Goal: Task Accomplishment & Management: Use online tool/utility

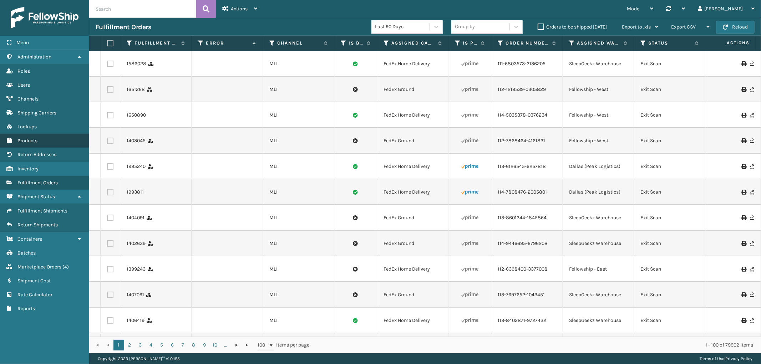
click at [31, 134] on link "Products" at bounding box center [44, 141] width 89 height 14
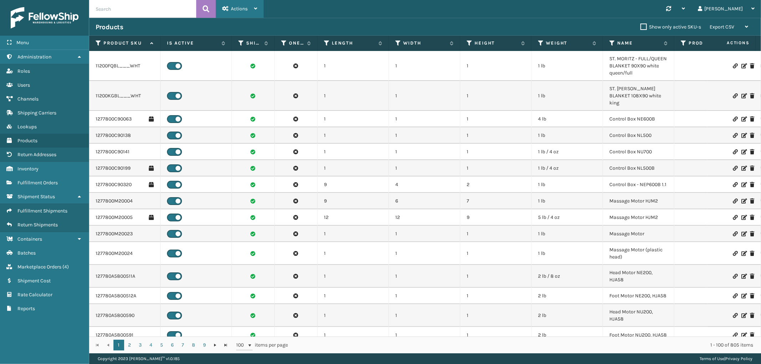
click at [243, 8] on span "Actions" at bounding box center [239, 9] width 17 height 6
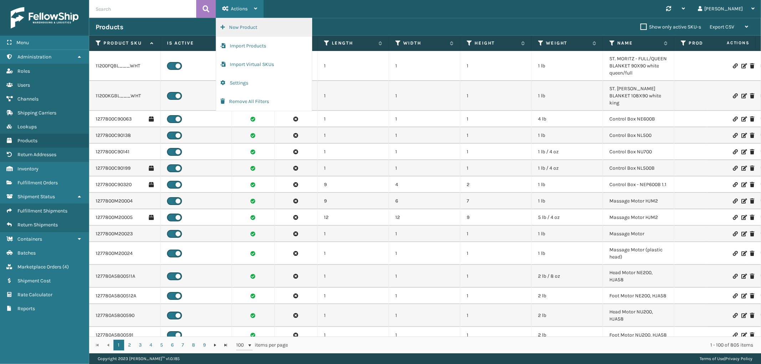
click at [237, 27] on button "New Product" at bounding box center [264, 27] width 96 height 19
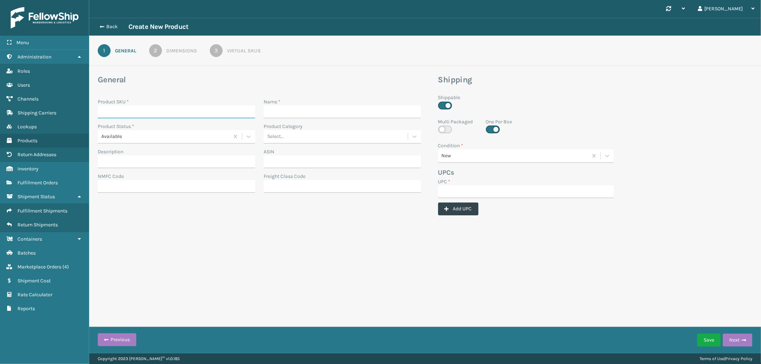
click at [169, 111] on input "Product SKU *" at bounding box center [176, 112] width 157 height 13
paste input "ssob14k"
type input "ssob14k"
click at [291, 114] on input "Name *" at bounding box center [342, 112] width 157 height 13
paste input "Open Box 14" King Mattress"
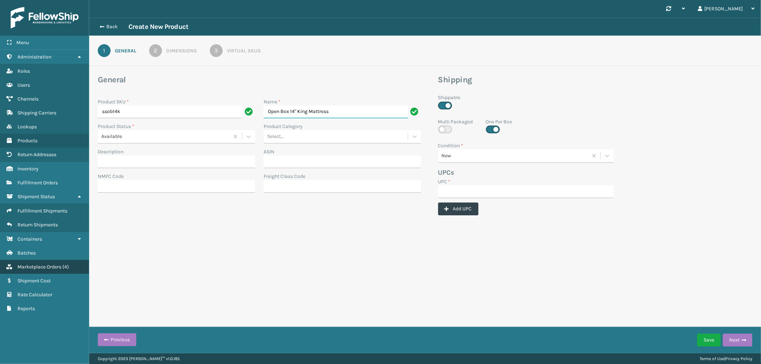
type input "Open Box 14" King Mattress"
click at [108, 26] on button "Back" at bounding box center [112, 27] width 33 height 6
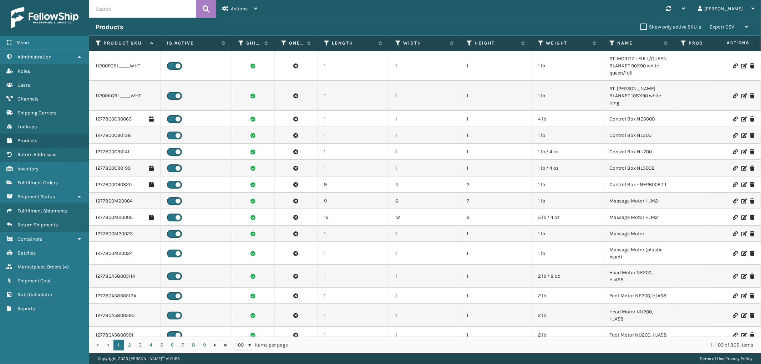
click at [172, 9] on input "text" at bounding box center [142, 9] width 107 height 18
type input "open"
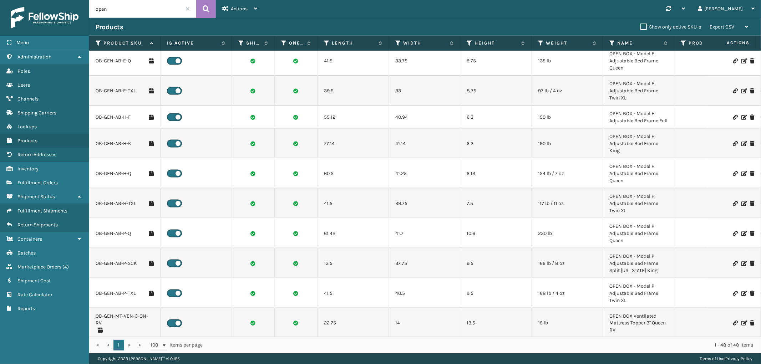
scroll to position [1058, 0]
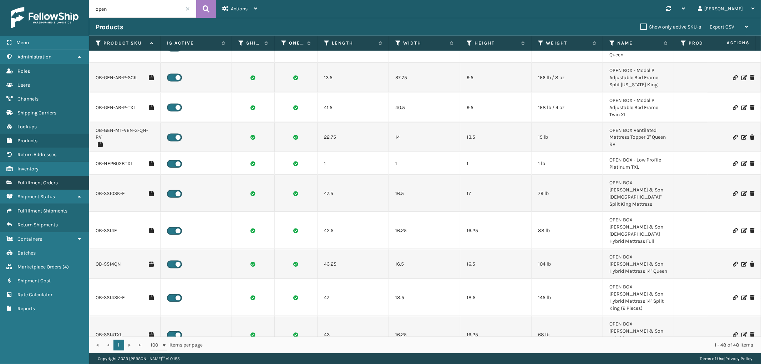
click at [29, 181] on span "Fulfillment Orders" at bounding box center [37, 183] width 40 height 6
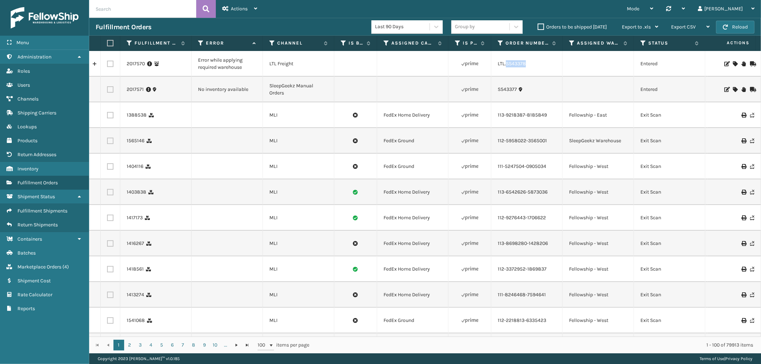
drag, startPoint x: 534, startPoint y: 64, endPoint x: 507, endPoint y: 68, distance: 27.0
click at [507, 68] on td "LTL.SS43378" at bounding box center [526, 64] width 71 height 26
copy link "SS43378"
click at [733, 63] on icon at bounding box center [735, 63] width 4 height 5
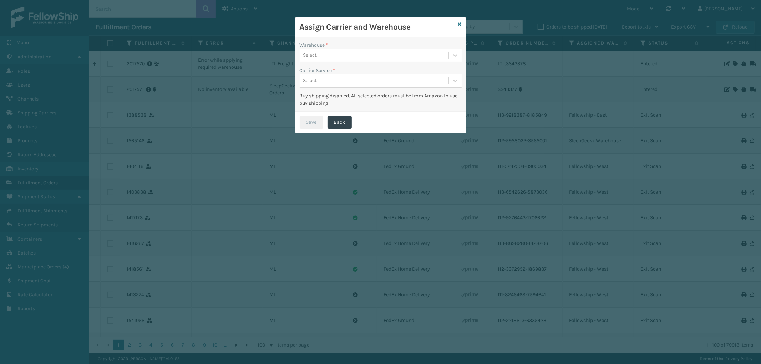
click at [357, 54] on div "Select..." at bounding box center [374, 56] width 149 height 12
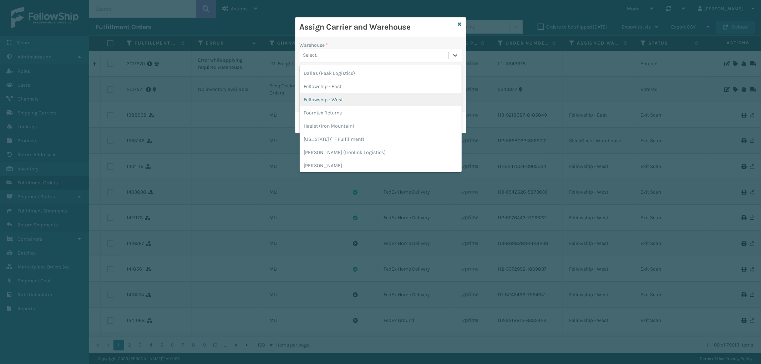
click at [339, 97] on div "Fellowship - West" at bounding box center [381, 99] width 162 height 13
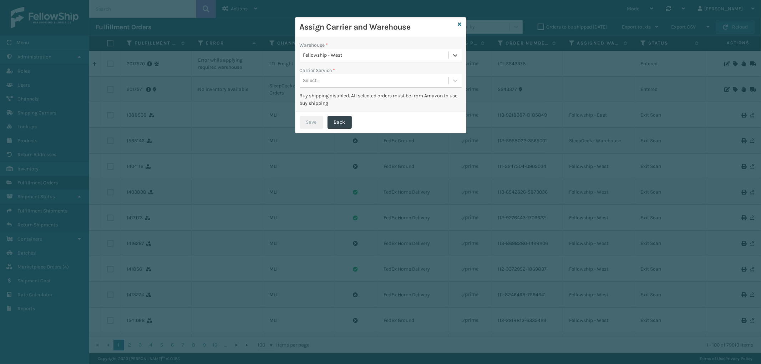
click at [355, 82] on div "Select..." at bounding box center [374, 81] width 149 height 12
click at [344, 92] on div "LTL" at bounding box center [381, 98] width 162 height 13
click at [315, 126] on button "Save" at bounding box center [312, 122] width 24 height 13
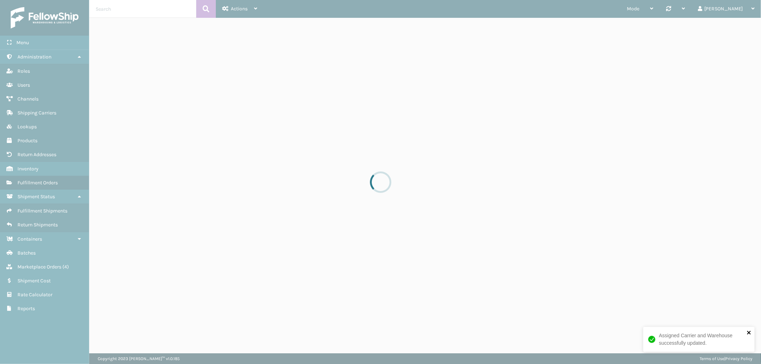
click at [749, 333] on icon "close" at bounding box center [749, 333] width 4 height 4
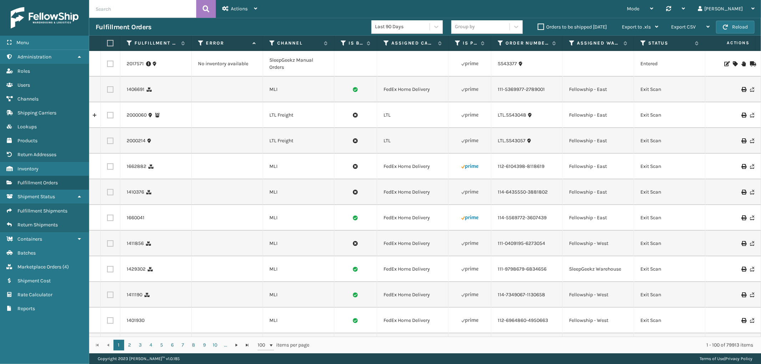
click at [733, 62] on icon at bounding box center [735, 63] width 4 height 5
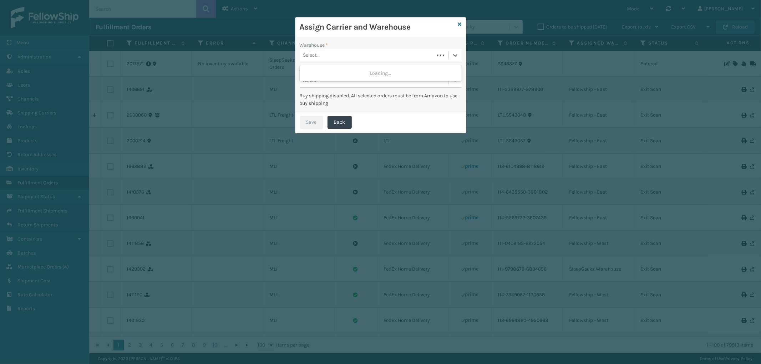
click at [379, 52] on div "Select..." at bounding box center [367, 56] width 134 height 12
click at [460, 23] on icon at bounding box center [460, 24] width 4 height 5
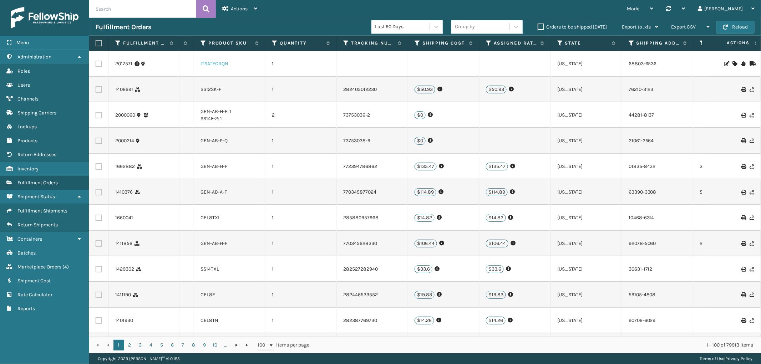
click at [214, 62] on link "ITSATECRQN" at bounding box center [214, 64] width 28 height 6
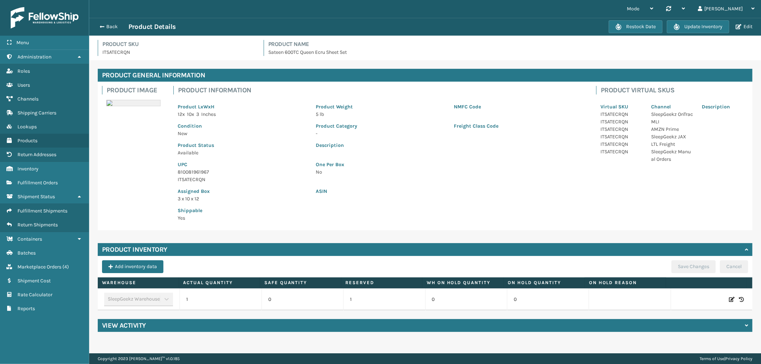
click at [729, 301] on icon at bounding box center [732, 299] width 6 height 7
click at [251, 299] on span "Increase value" at bounding box center [238, 300] width 34 height 12
type input "2"
click at [676, 295] on button "ADD" at bounding box center [684, 299] width 18 height 9
click at [689, 267] on button "Save Changes" at bounding box center [693, 266] width 44 height 13
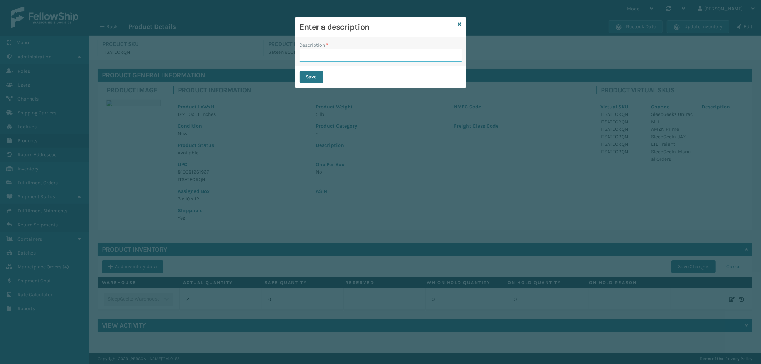
click at [366, 53] on input "Description *" at bounding box center [381, 55] width 162 height 13
type input "from inventory"
click at [312, 73] on button "Save" at bounding box center [312, 77] width 24 height 13
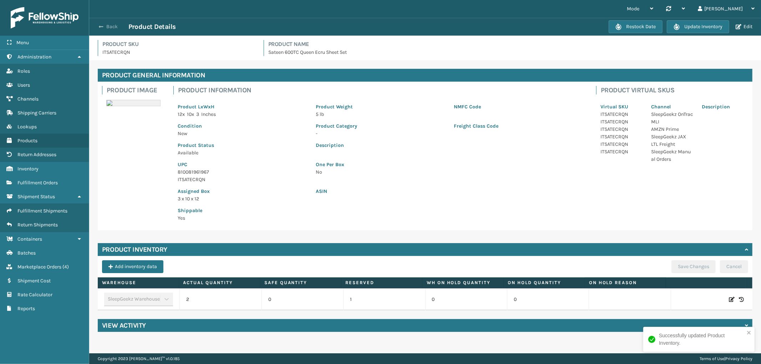
click at [106, 28] on button "Back" at bounding box center [112, 27] width 33 height 6
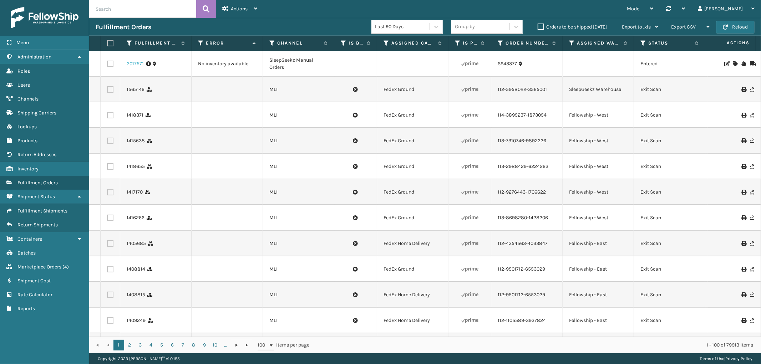
click at [131, 64] on link "2017571" at bounding box center [135, 63] width 17 height 7
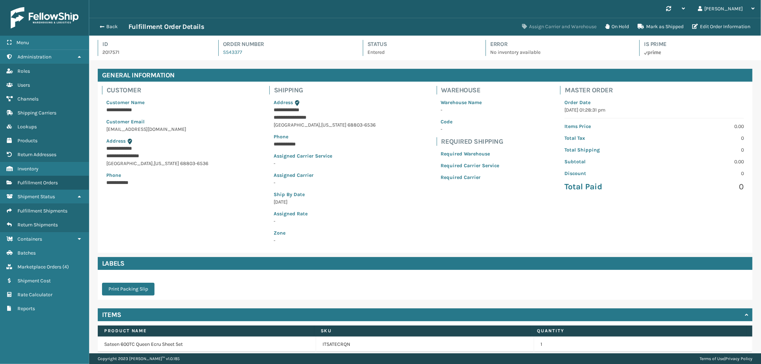
click at [566, 27] on button "Assign Carrier and Warehouse" at bounding box center [559, 27] width 83 height 14
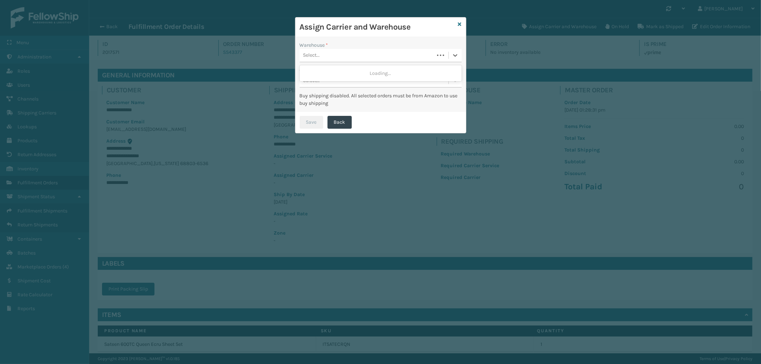
click at [359, 58] on div "Select..." at bounding box center [367, 56] width 134 height 12
click at [351, 72] on div "SleepGeekz Warehouse" at bounding box center [381, 73] width 162 height 13
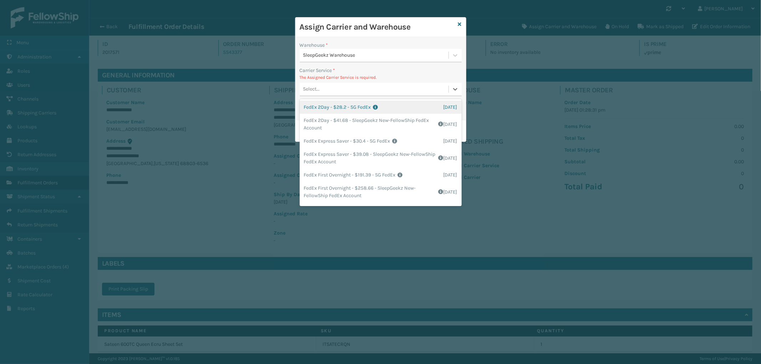
click at [324, 88] on div "Select..." at bounding box center [374, 89] width 149 height 12
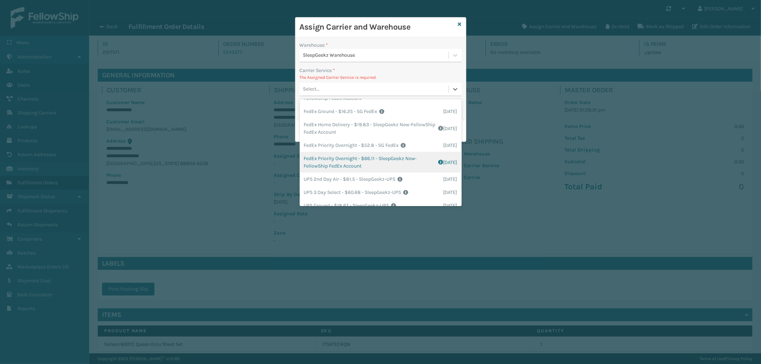
scroll to position [79, 0]
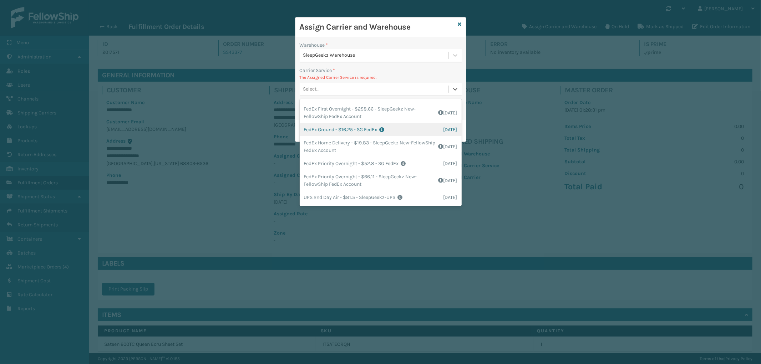
click at [344, 134] on div "FedEx Ground - $16.25 - SG FedEx Shipping Cost $16.25 Surplus Cost $0 Total $16…" at bounding box center [381, 129] width 162 height 13
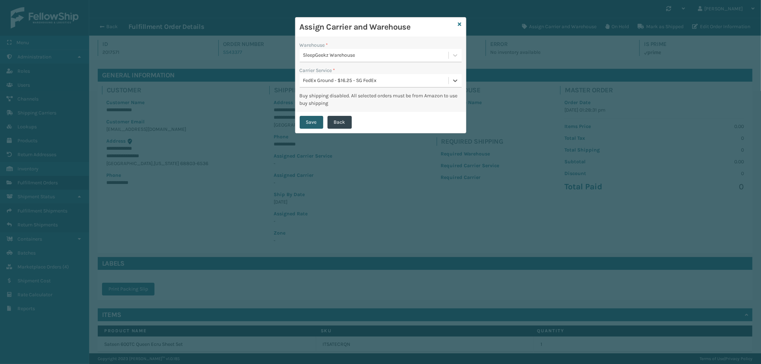
click at [308, 122] on button "Save" at bounding box center [312, 122] width 24 height 13
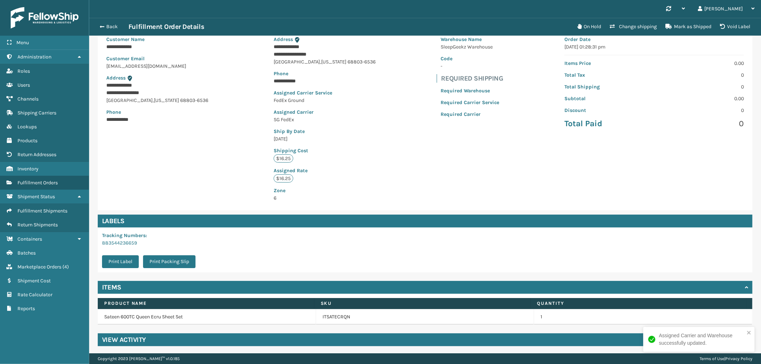
scroll to position [65, 0]
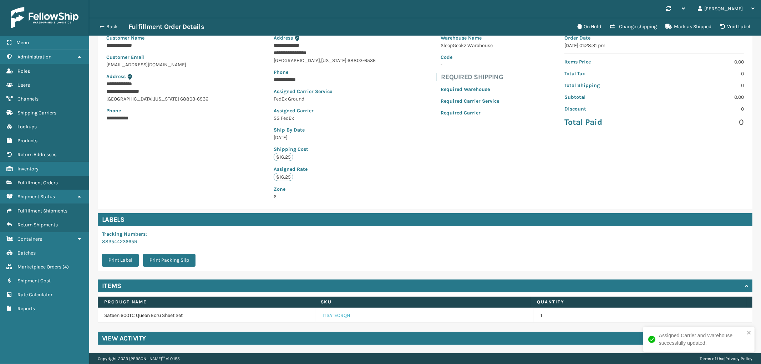
click at [326, 312] on link "ITSATECRQN" at bounding box center [336, 315] width 28 height 7
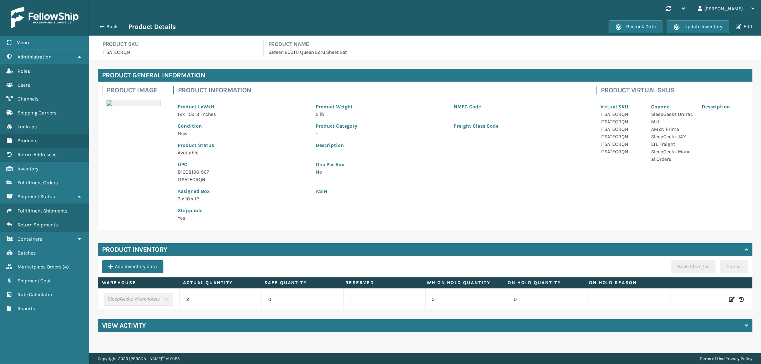
click at [729, 300] on icon at bounding box center [732, 299] width 6 height 7
click at [190, 301] on span "Decrease value" at bounding box center [191, 301] width 6 height 6
type input "1"
click at [676, 300] on button "ADD" at bounding box center [684, 299] width 18 height 9
click at [693, 262] on button "Save Changes" at bounding box center [693, 266] width 44 height 13
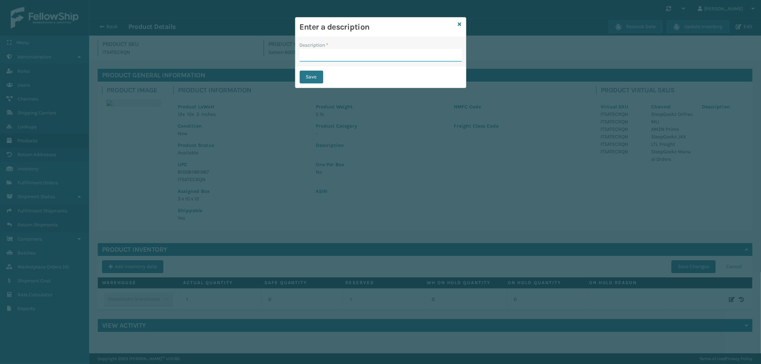
click at [343, 50] on input "Description *" at bounding box center [381, 55] width 162 height 13
type input "from inventory"
click at [313, 75] on button "Save" at bounding box center [312, 77] width 24 height 13
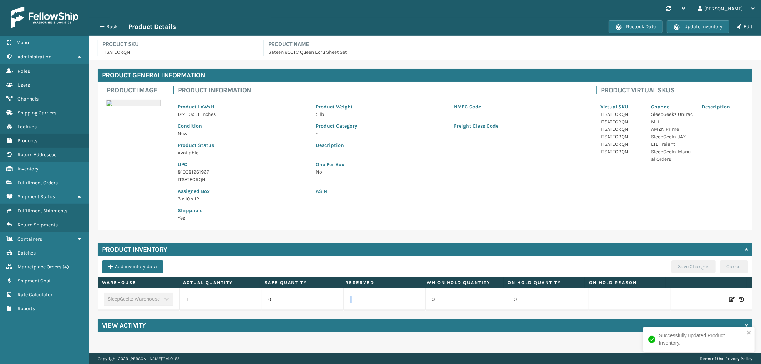
drag, startPoint x: 366, startPoint y: 298, endPoint x: 331, endPoint y: 300, distance: 35.0
click at [331, 300] on tr "SleepGeekz Warehouse 1 0 1 0 0" at bounding box center [425, 300] width 654 height 22
click at [108, 29] on button "Back" at bounding box center [112, 27] width 33 height 6
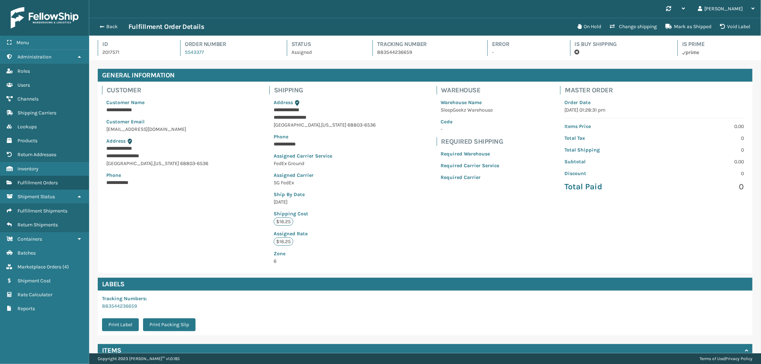
scroll to position [17, 672]
click at [117, 30] on button "Back" at bounding box center [112, 27] width 33 height 6
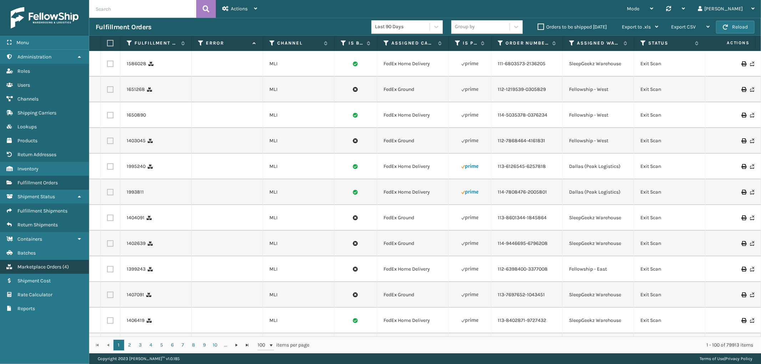
click at [38, 260] on link "Marketplace Orders ( 4 )" at bounding box center [44, 267] width 89 height 14
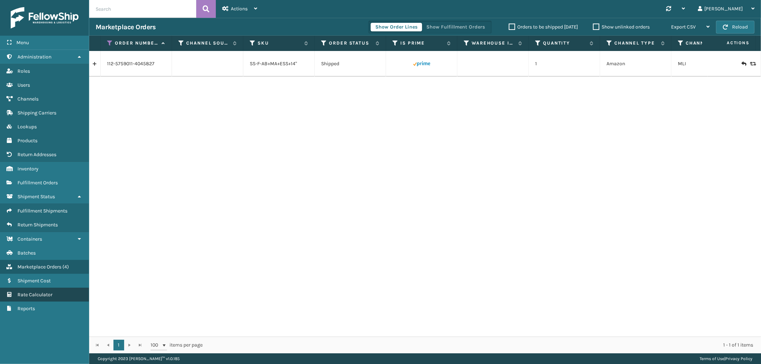
click at [47, 292] on span "Rate Calculator" at bounding box center [34, 295] width 35 height 6
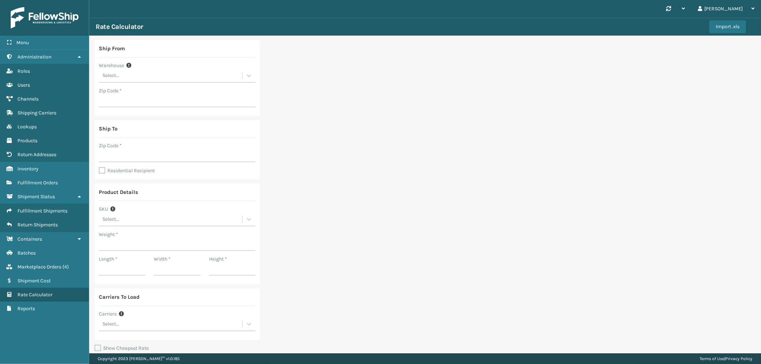
click at [152, 78] on div "Select..." at bounding box center [170, 76] width 143 height 12
click at [144, 129] on div "SleepGeekz Warehouse" at bounding box center [177, 133] width 157 height 13
type input "32208"
click at [129, 155] on input "Zip Code *" at bounding box center [177, 155] width 157 height 13
type input "74008"
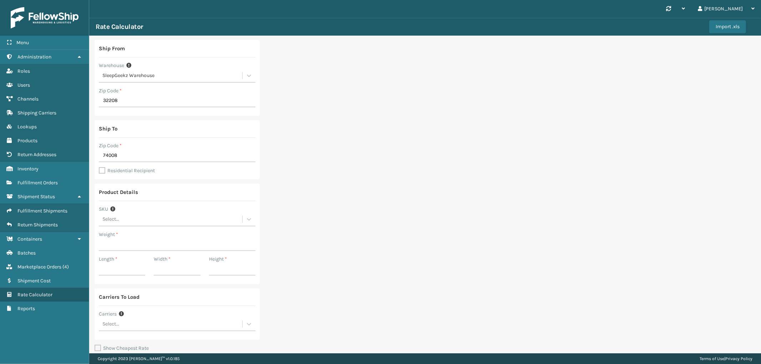
click at [101, 170] on label "Residential Recipient" at bounding box center [127, 171] width 56 height 6
click at [99, 167] on input "Residential Recipient" at bounding box center [99, 167] width 0 height 1
checkbox input "true"
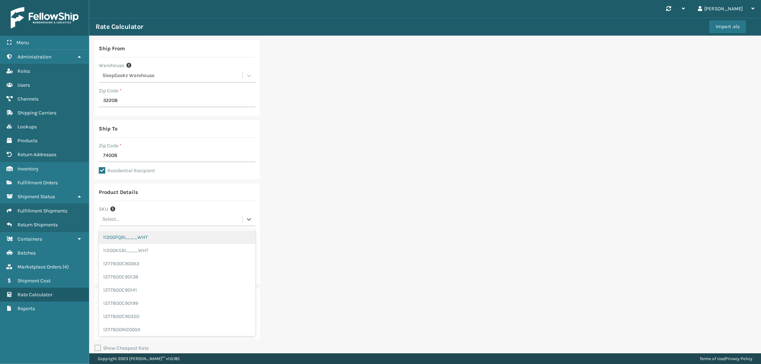
click at [163, 223] on div "Select..." at bounding box center [170, 220] width 143 height 12
type input "ss14k"
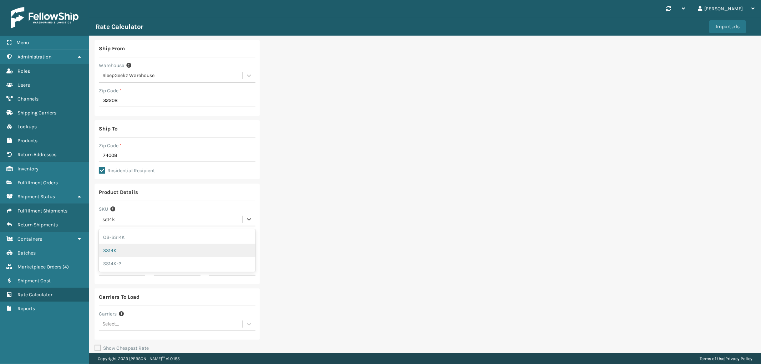
click at [136, 245] on div "SS14K" at bounding box center [177, 250] width 157 height 13
type input "115"
type input "46"
type input "16"
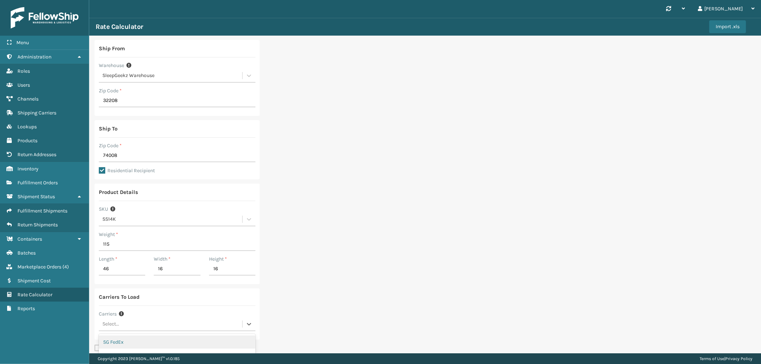
click at [180, 327] on div "Select..." at bounding box center [170, 325] width 143 height 12
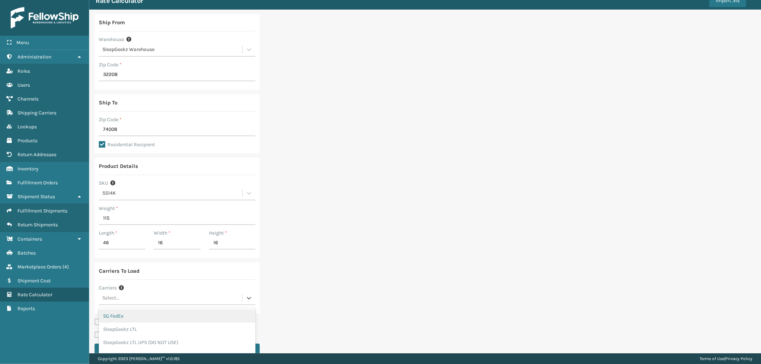
scroll to position [40, 0]
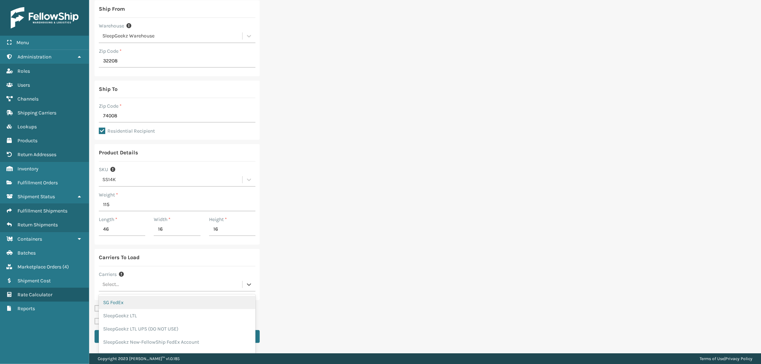
click at [177, 300] on div "SG FedEx" at bounding box center [177, 302] width 157 height 13
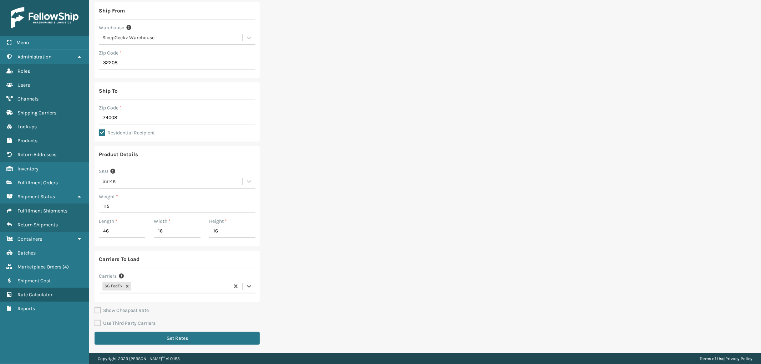
click at [183, 291] on div "SG FedEx" at bounding box center [177, 287] width 157 height 14
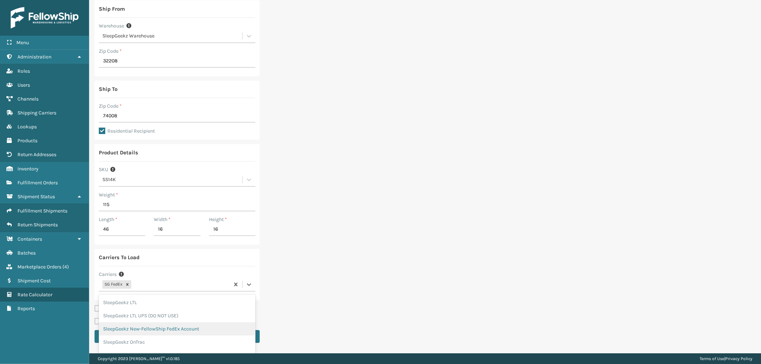
scroll to position [15, 0]
click at [184, 310] on div "SleepGeekz New-FellowShip FedEx Account" at bounding box center [177, 313] width 157 height 13
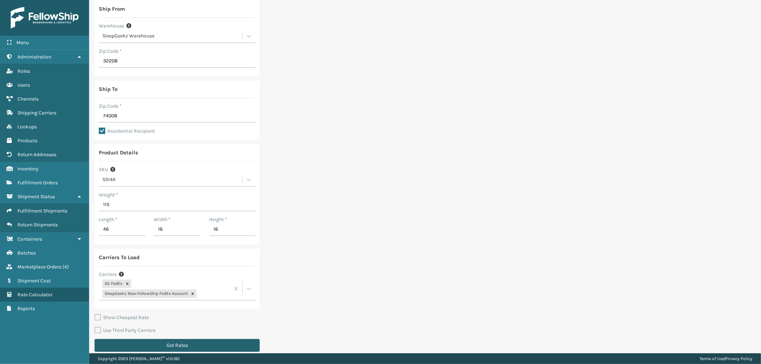
click at [174, 342] on button "Get Rates" at bounding box center [177, 345] width 165 height 13
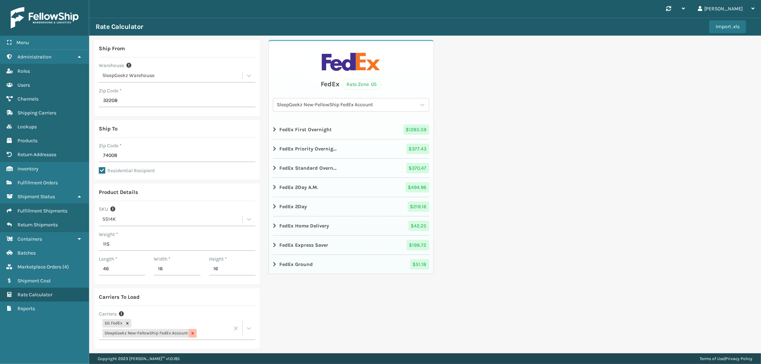
click at [194, 333] on icon at bounding box center [192, 333] width 5 height 5
click at [136, 241] on input "115" at bounding box center [177, 244] width 157 height 13
type input "16"
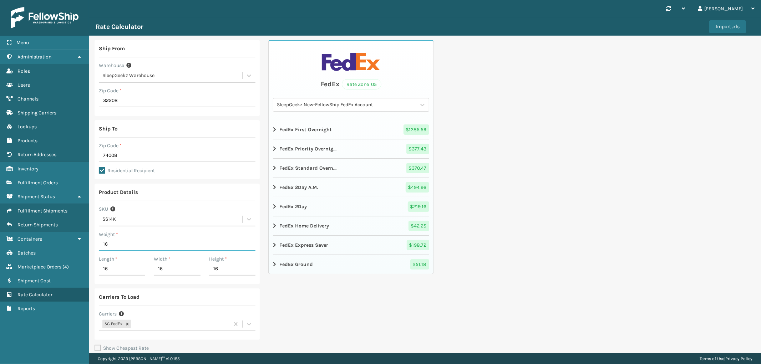
click at [136, 241] on input "16" at bounding box center [177, 244] width 157 height 13
type input "66"
type input "16"
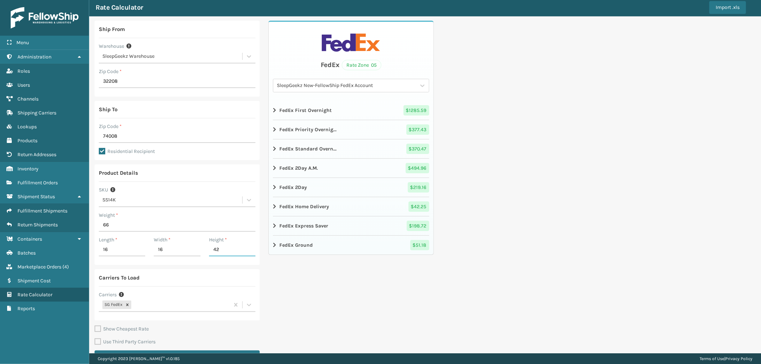
scroll to position [37, 0]
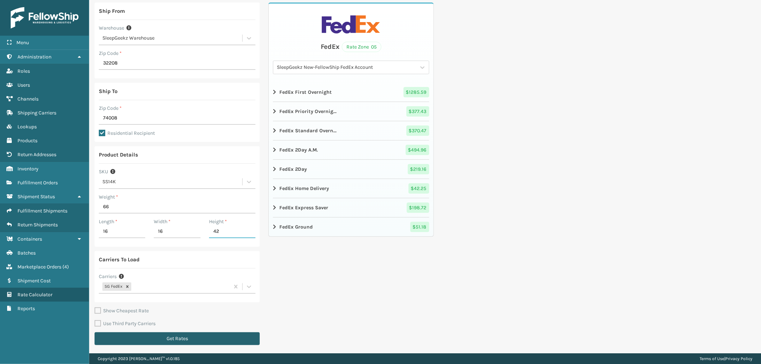
type input "42"
click at [205, 334] on button "Get Rates" at bounding box center [177, 338] width 165 height 13
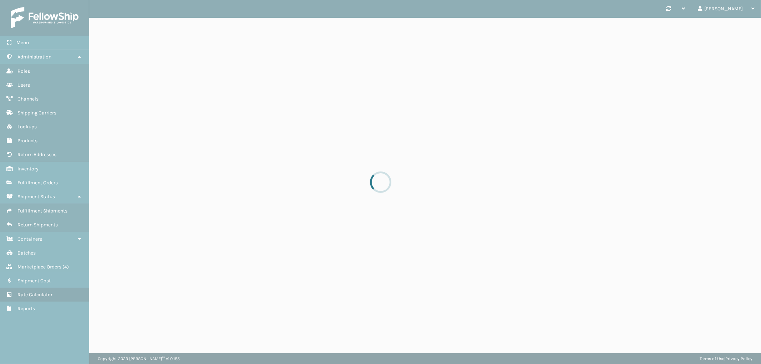
scroll to position [0, 0]
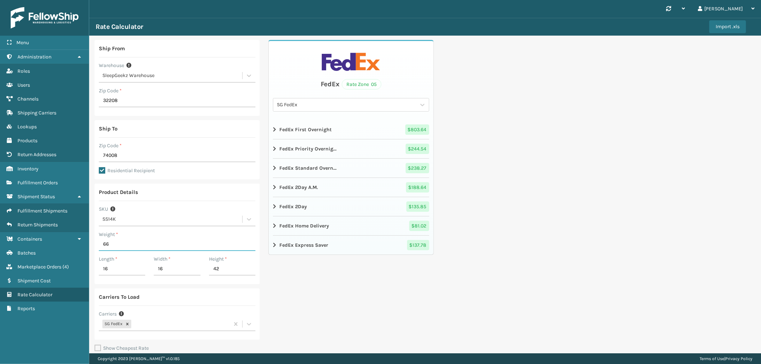
click at [127, 245] on input "66" at bounding box center [177, 244] width 157 height 13
type input "66"
type input "14"
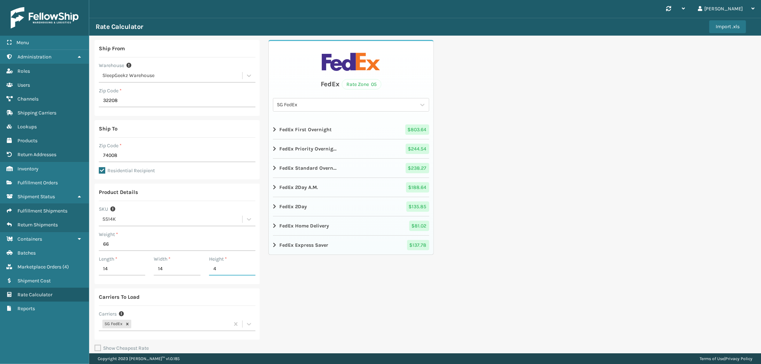
type input "42"
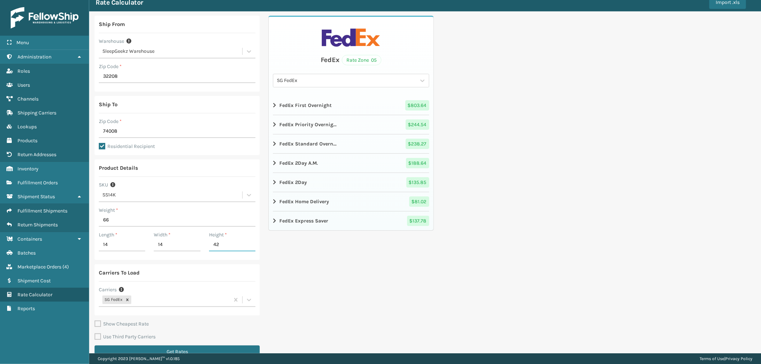
scroll to position [37, 0]
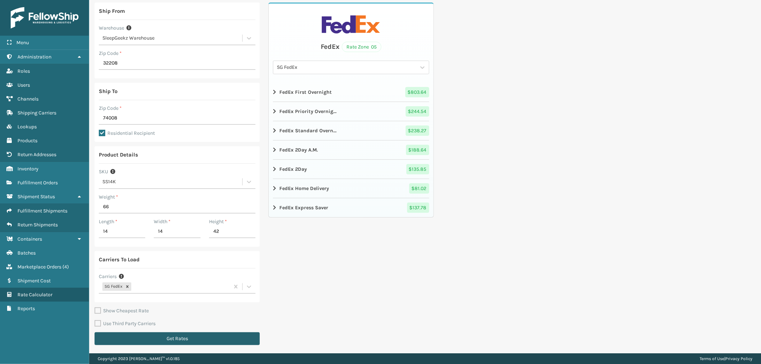
click at [203, 333] on button "Get Rates" at bounding box center [177, 338] width 165 height 13
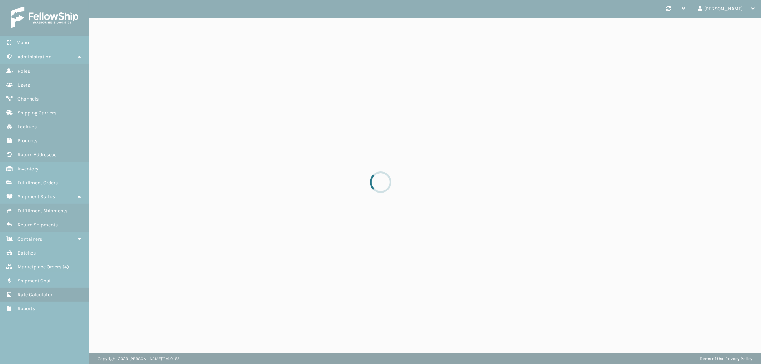
scroll to position [0, 0]
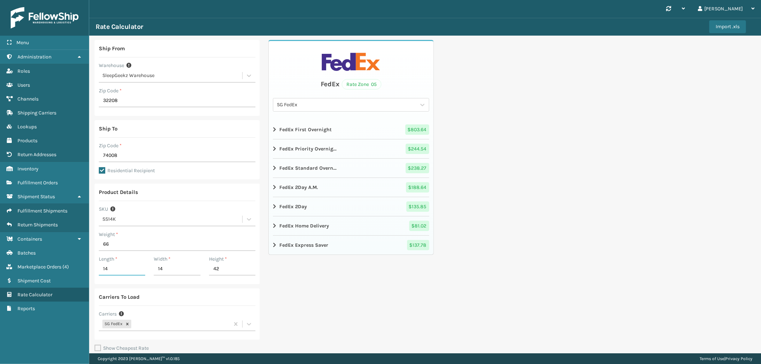
click at [118, 272] on input "14" at bounding box center [122, 269] width 46 height 13
type input "19"
click at [123, 245] on input "66" at bounding box center [177, 244] width 157 height 13
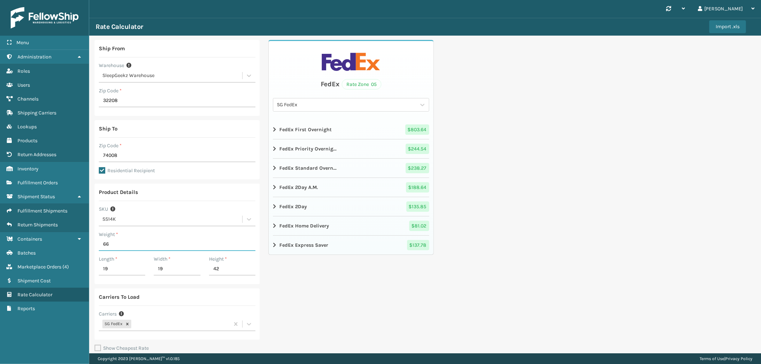
click at [123, 245] on input "66" at bounding box center [177, 244] width 157 height 13
type input "132"
click at [398, 309] on div "FedEx Rate Zone 05 SG FedEx FedEx First Overnight $ 803.64 FedEx Priority Overn…" at bounding box center [350, 213] width 165 height 347
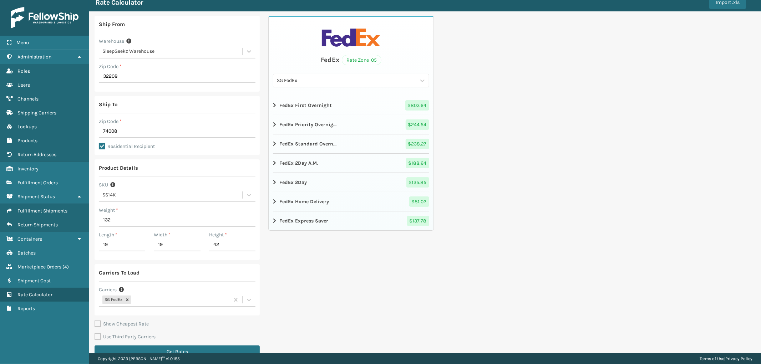
scroll to position [37, 0]
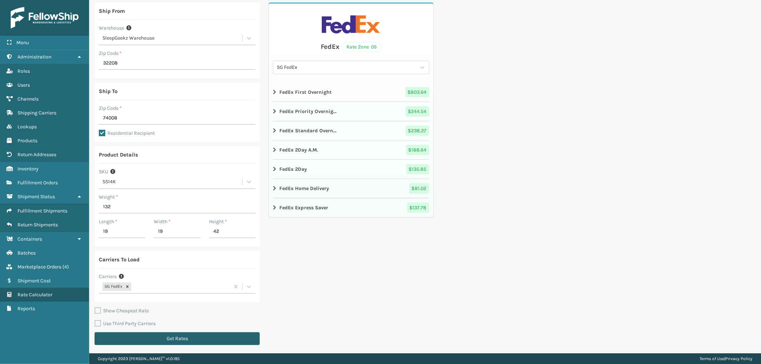
click at [161, 333] on button "Get Rates" at bounding box center [177, 338] width 165 height 13
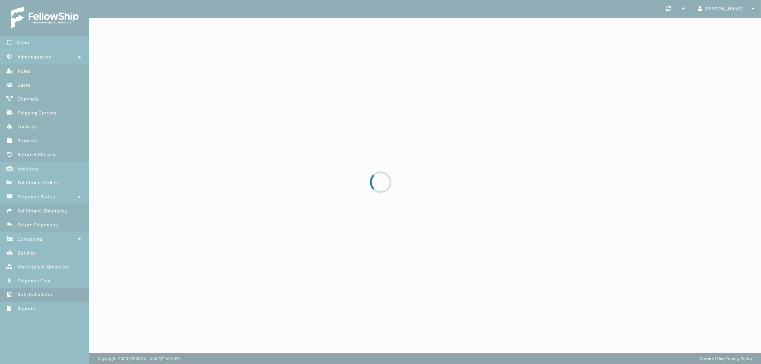
scroll to position [0, 0]
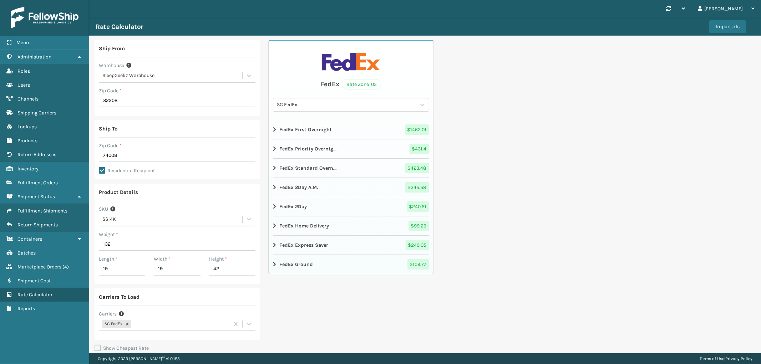
click at [171, 319] on div "SG FedEx" at bounding box center [164, 325] width 131 height 12
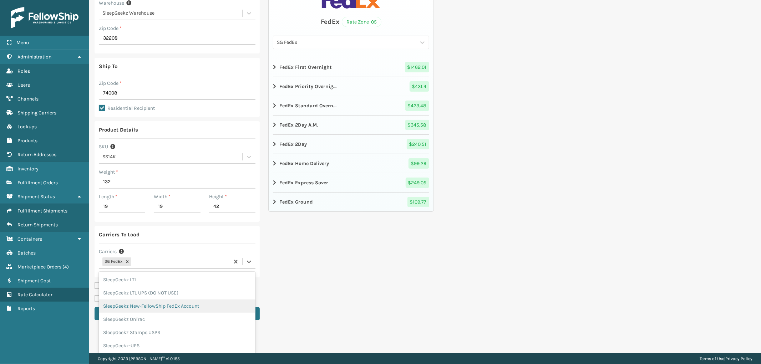
click at [177, 304] on div "SleepGeekz New-FellowShip FedEx Account" at bounding box center [177, 306] width 157 height 13
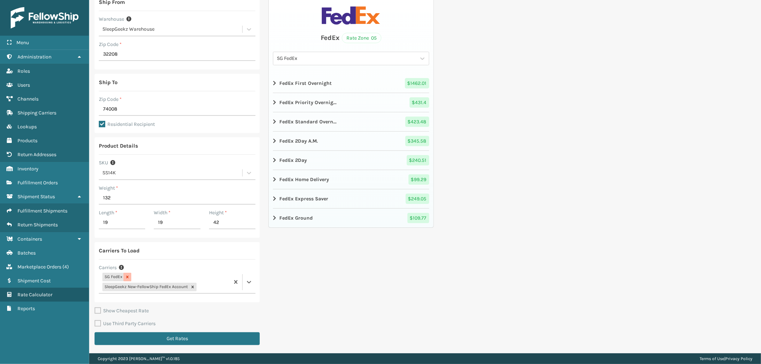
click at [129, 274] on div at bounding box center [127, 277] width 8 height 9
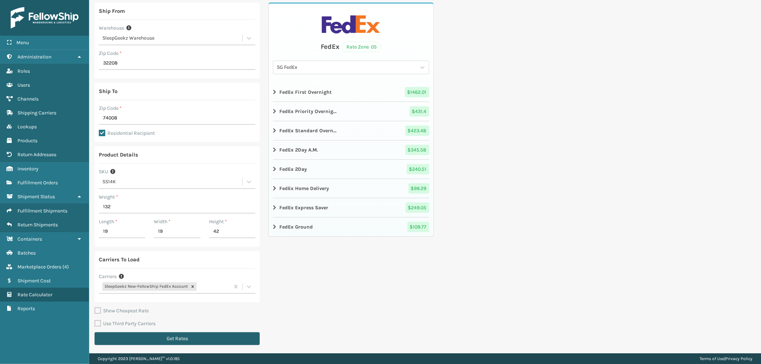
click at [178, 343] on button "Get Rates" at bounding box center [177, 338] width 165 height 13
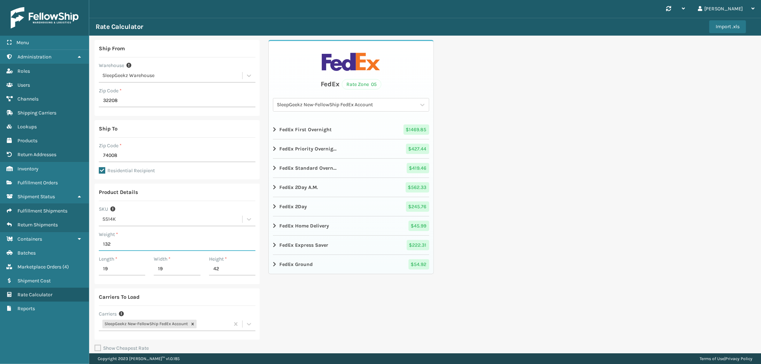
click at [140, 248] on input "132" at bounding box center [177, 244] width 157 height 13
type input "66"
type input "16"
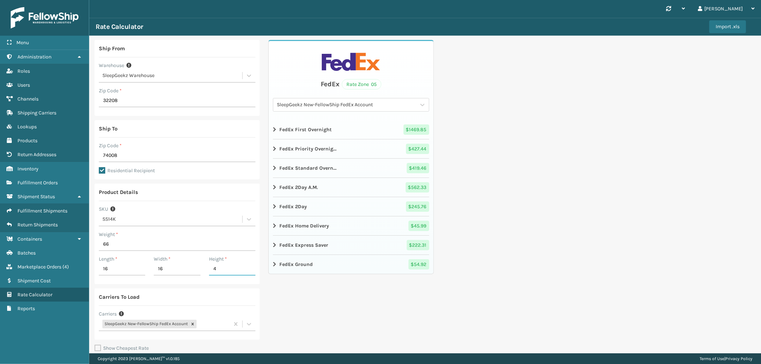
type input "42"
click at [551, 302] on div "Ship From Warehouse SleepGeekz Warehouse Zip Code * 32208 Ship To Zip Code * 74…" at bounding box center [425, 214] width 672 height 356
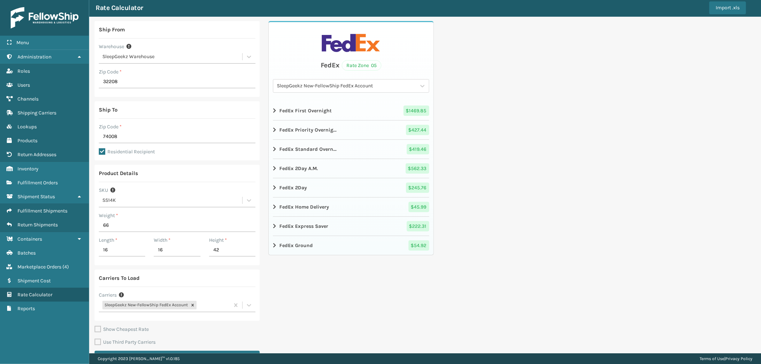
scroll to position [37, 0]
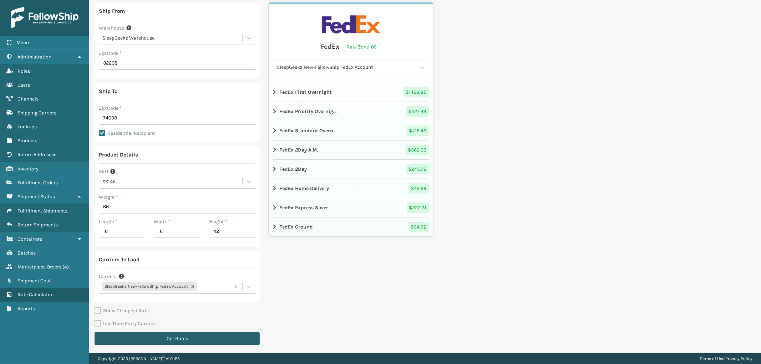
click at [236, 340] on button "Get Rates" at bounding box center [177, 338] width 165 height 13
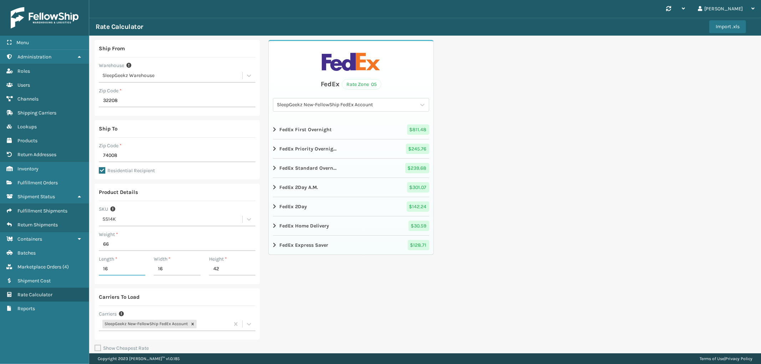
click at [120, 269] on input "16" at bounding box center [122, 269] width 46 height 13
type input "14"
click at [408, 303] on div "FedEx Rate Zone 05 SleepGeekz New-FellowShip FedEx Account FedEx First Overnigh…" at bounding box center [350, 213] width 165 height 347
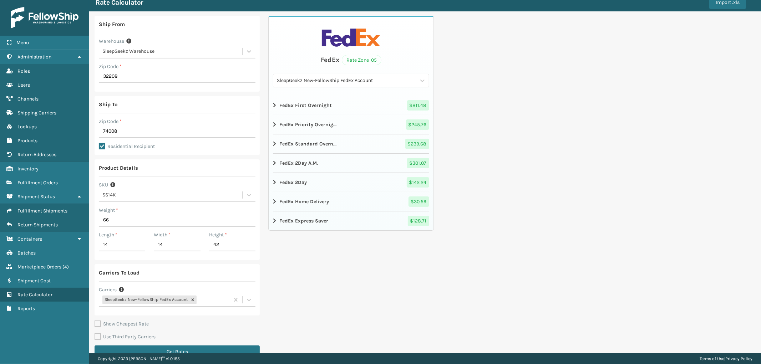
scroll to position [37, 0]
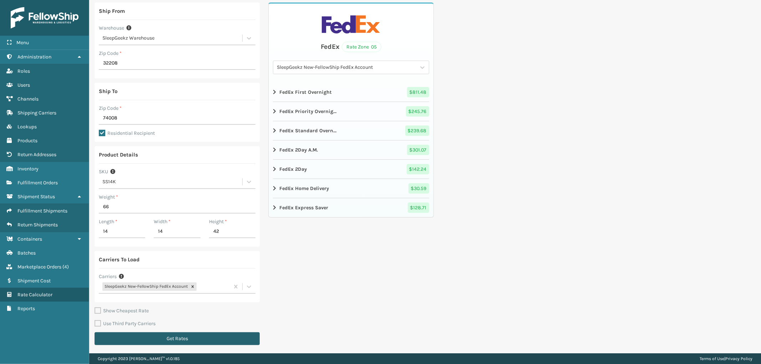
click at [232, 341] on button "Get Rates" at bounding box center [177, 338] width 165 height 13
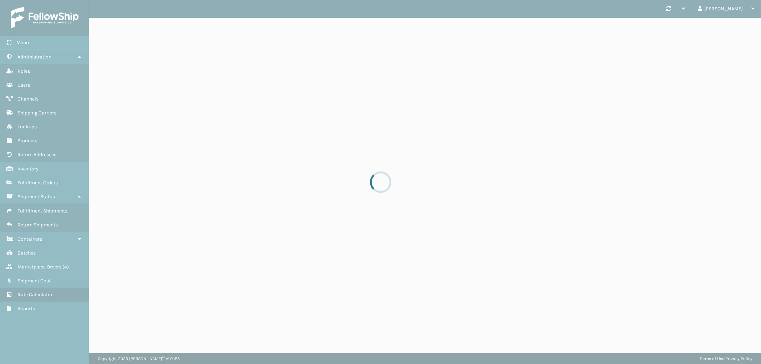
scroll to position [0, 0]
